Goal: Task Accomplishment & Management: Manage account settings

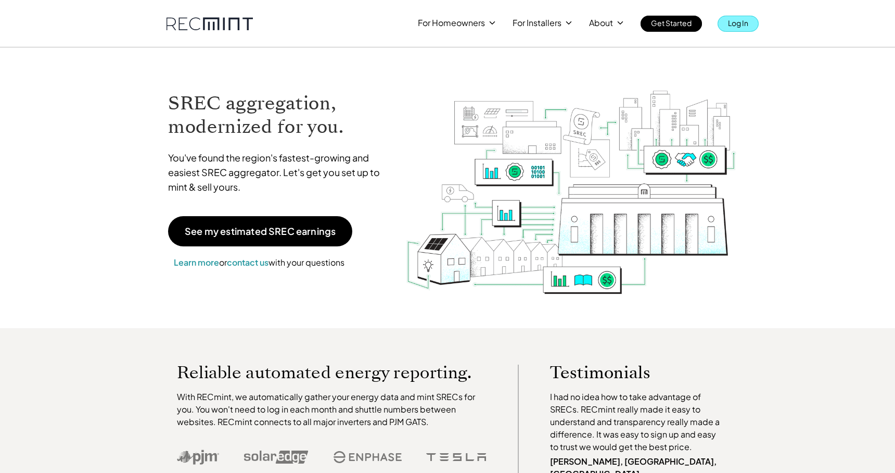
click at [736, 22] on p "Log In" at bounding box center [738, 23] width 20 height 15
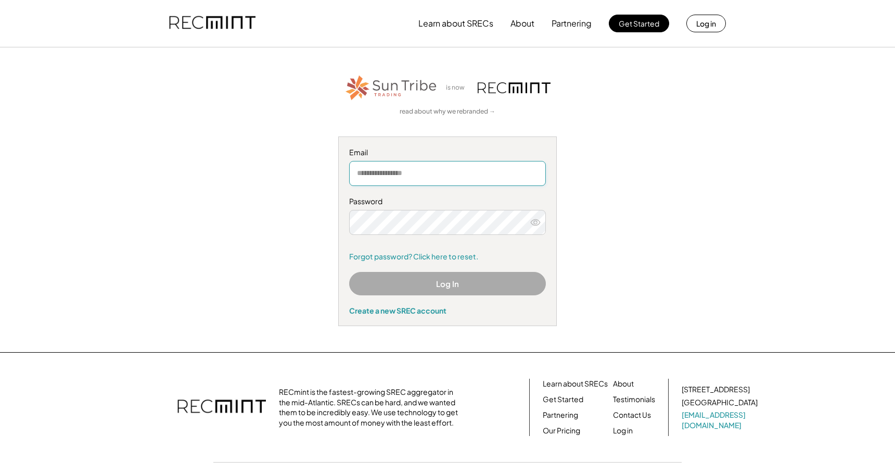
click at [395, 174] on input "email" at bounding box center [447, 173] width 197 height 25
type input "**********"
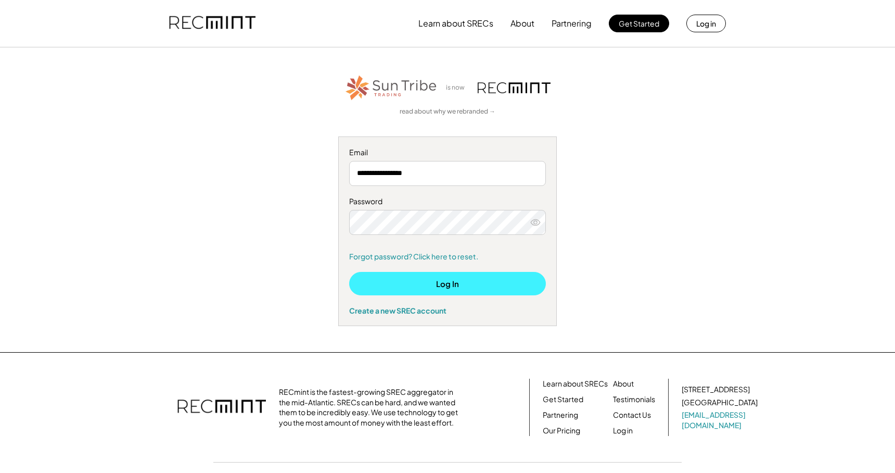
click at [403, 280] on button "Log In" at bounding box center [447, 283] width 197 height 23
